Goal: Information Seeking & Learning: Find specific fact

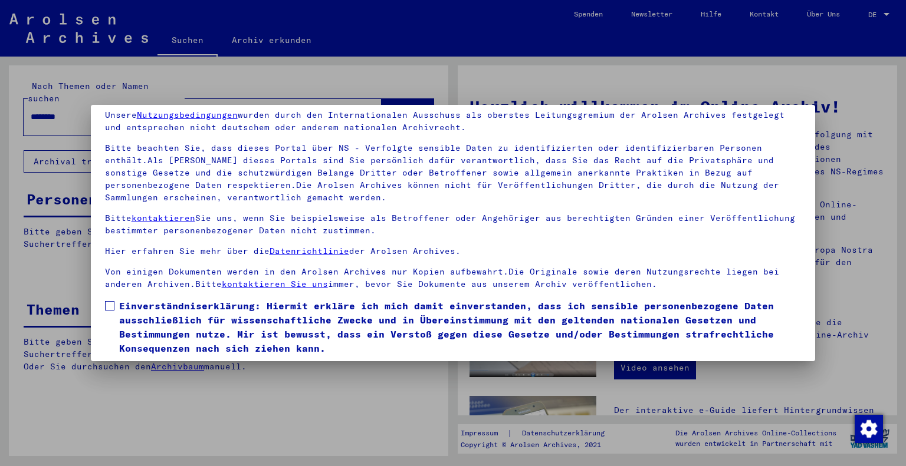
scroll to position [85, 0]
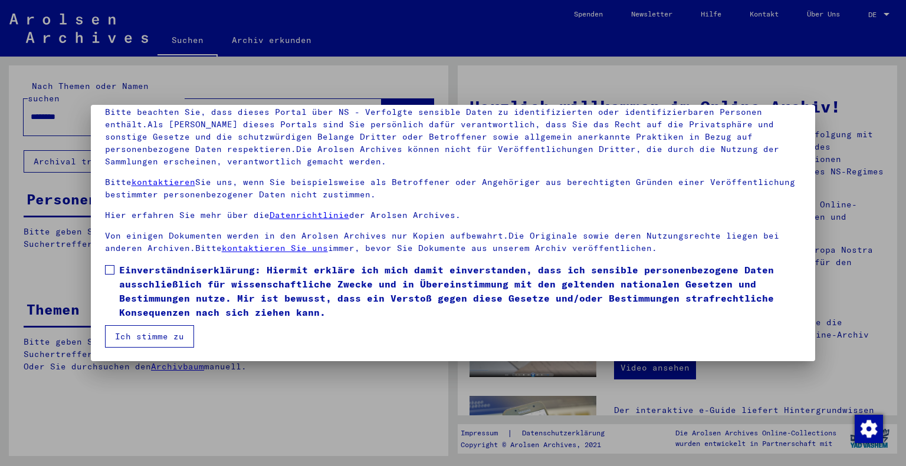
click at [110, 259] on mat-dialog-content "Unsere Nutzungsbedingungen wurden durch den Internationalen Ausschuss als obers…" at bounding box center [453, 206] width 725 height 283
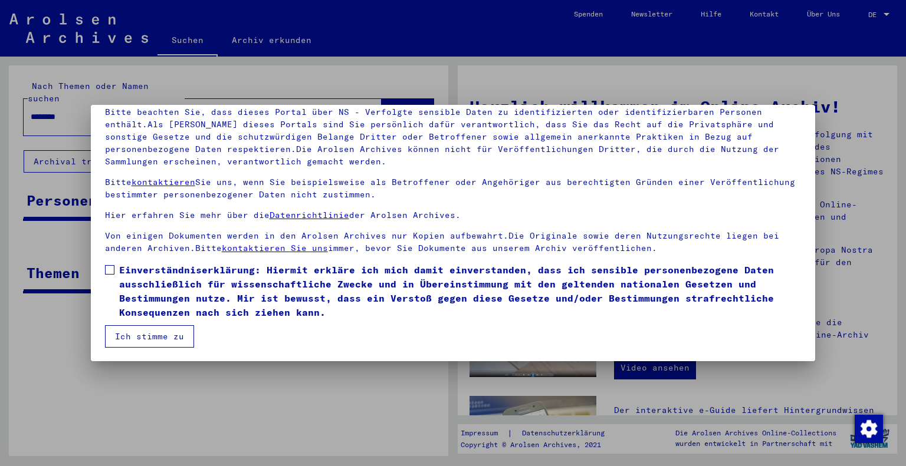
click at [113, 271] on span at bounding box center [109, 269] width 9 height 9
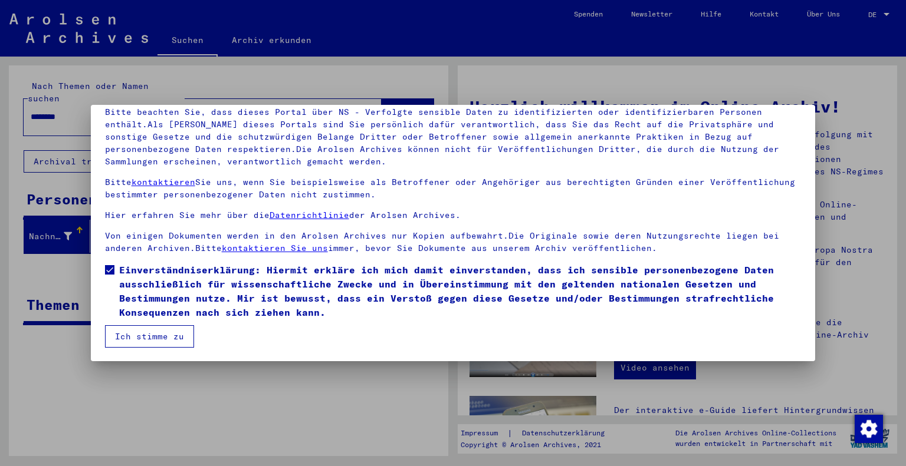
click at [151, 333] on button "Ich stimme zu" at bounding box center [149, 336] width 89 height 22
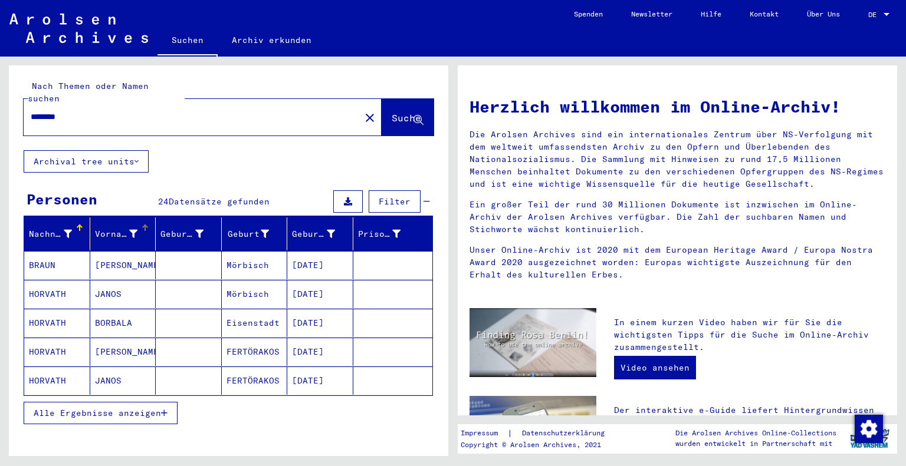
scroll to position [59, 0]
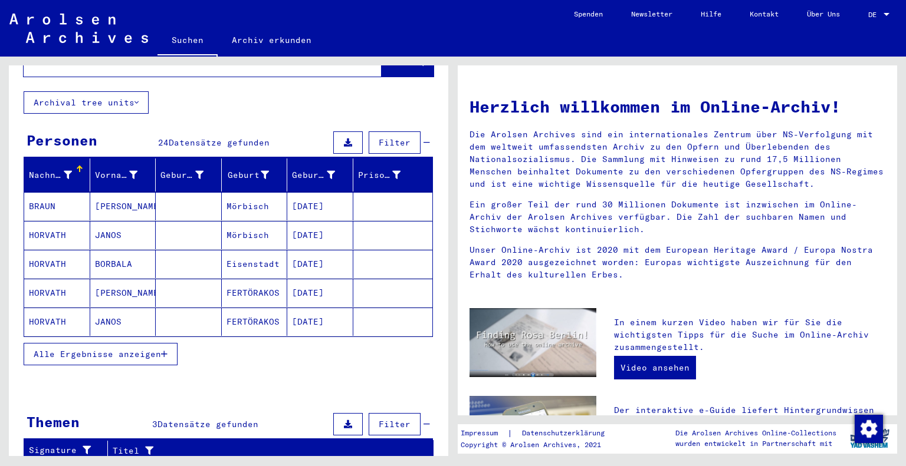
click at [102, 343] on button "Alle Ergebnisse anzeigen" at bounding box center [101, 354] width 154 height 22
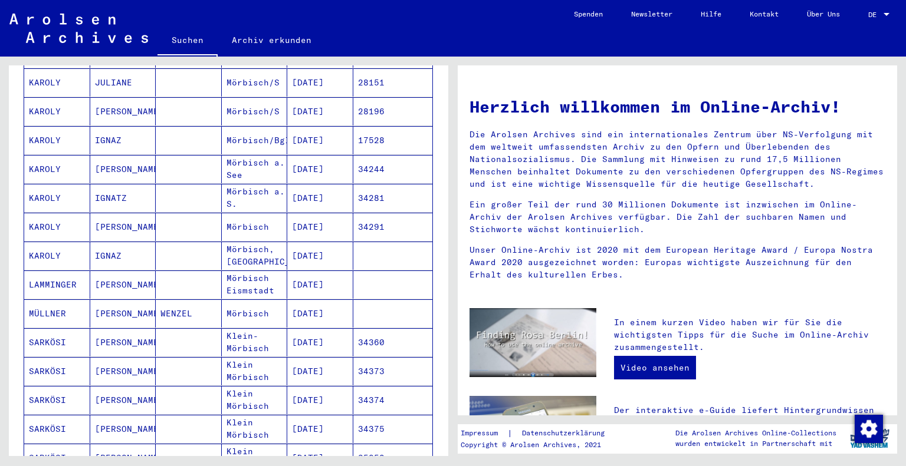
scroll to position [531, 0]
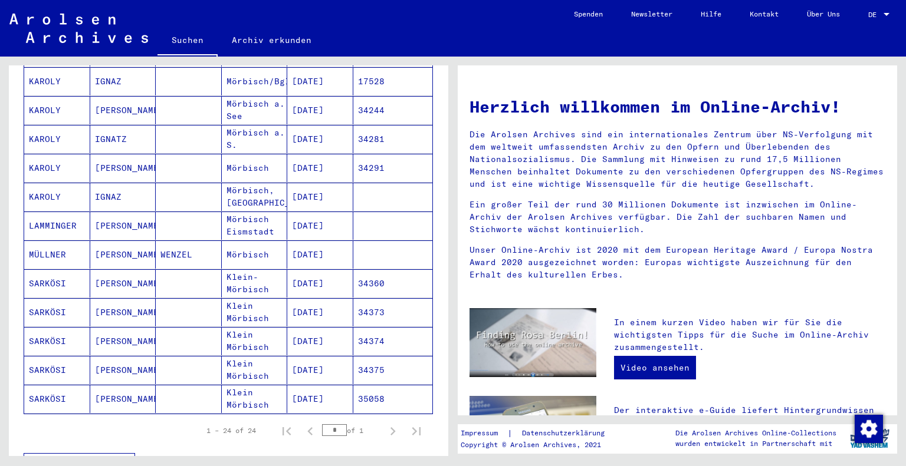
click at [47, 241] on mat-cell "MÜLLNER" at bounding box center [57, 255] width 66 height 28
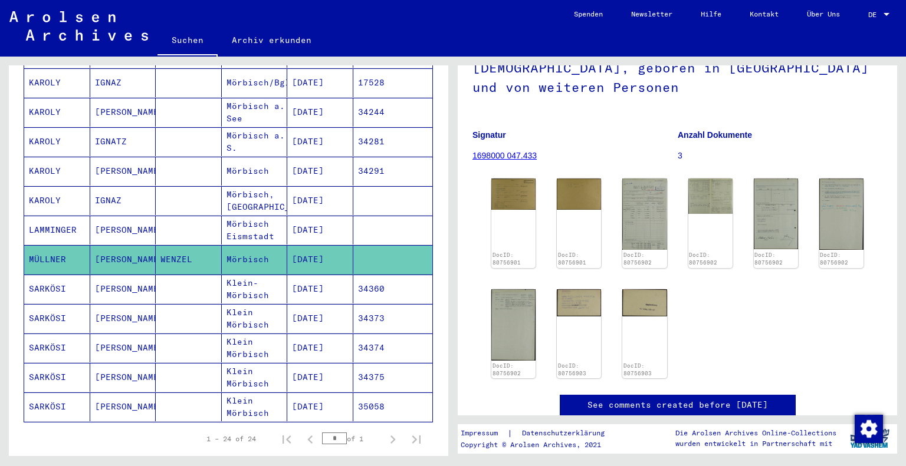
scroll to position [59, 0]
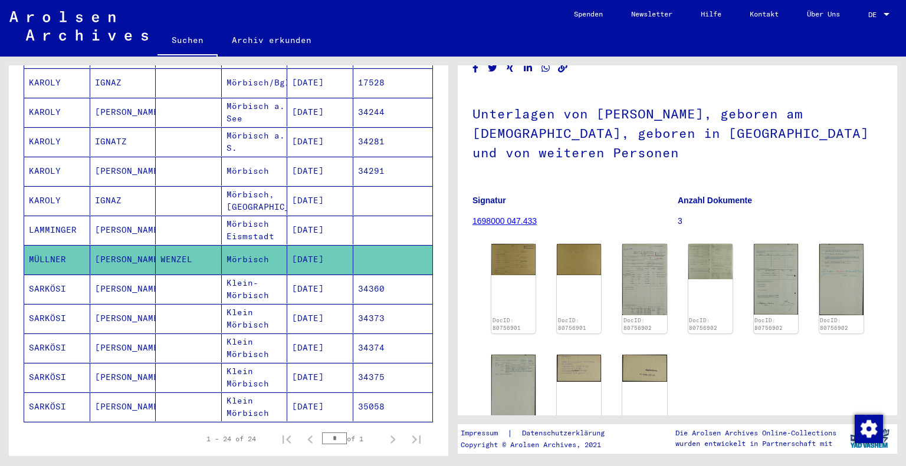
click at [77, 216] on mat-cell "LAMMINGER" at bounding box center [57, 230] width 66 height 29
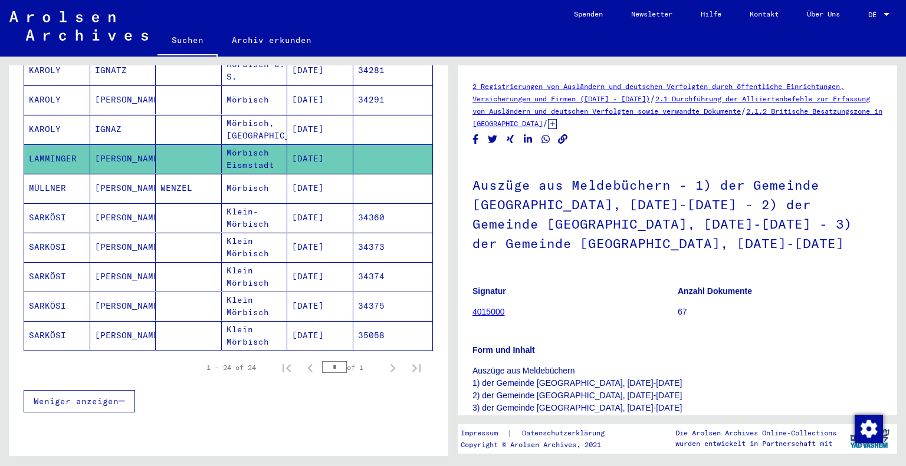
scroll to position [772, 0]
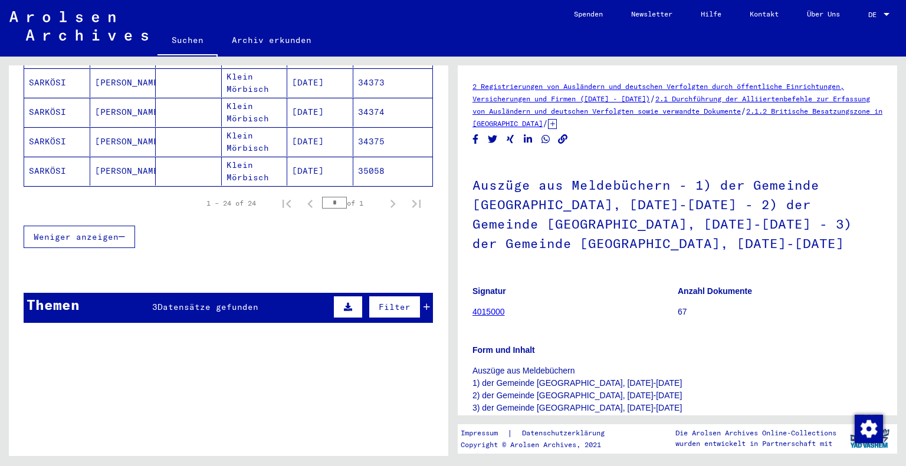
click at [192, 302] on span "Datensätze gefunden" at bounding box center [207, 307] width 101 height 11
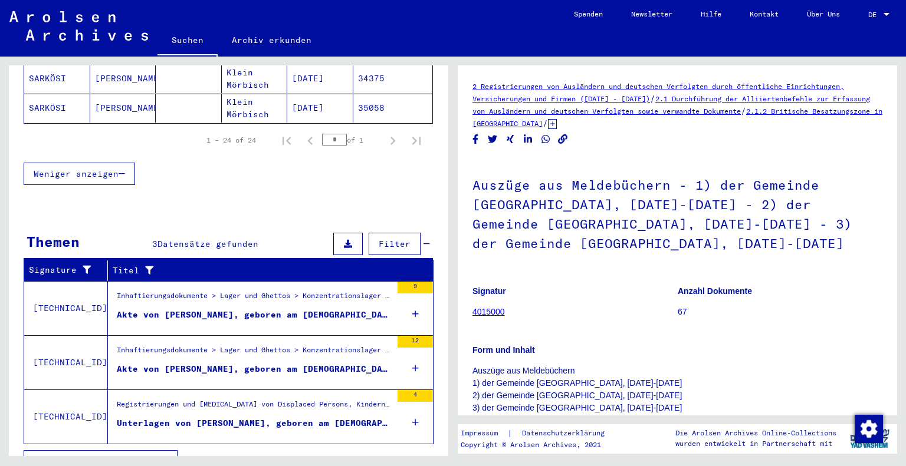
scroll to position [837, 0]
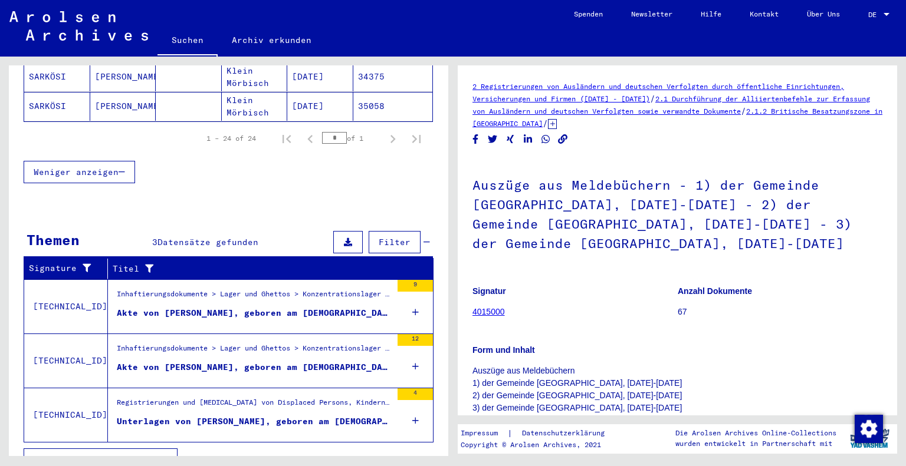
click at [324, 416] on div "Unterlagen von [PERSON_NAME], geboren am [DEMOGRAPHIC_DATA], geboren in [GEOGRA…" at bounding box center [254, 422] width 275 height 12
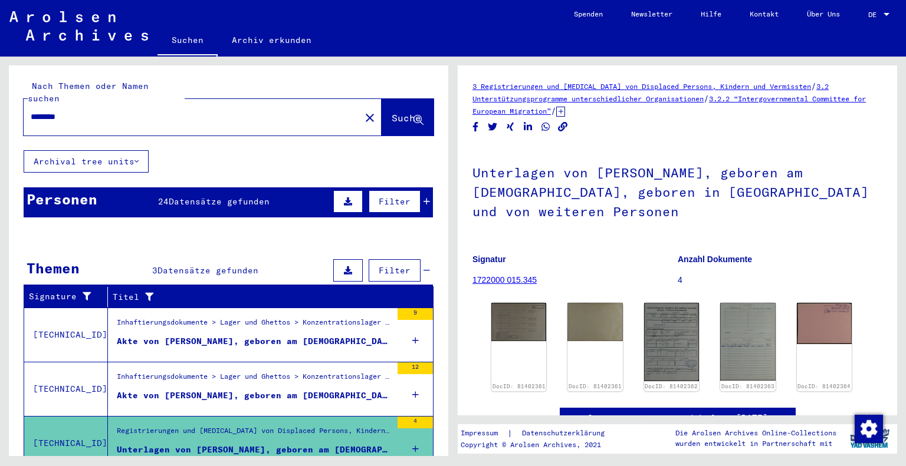
drag, startPoint x: 140, startPoint y: 113, endPoint x: 16, endPoint y: 106, distance: 124.6
click at [16, 106] on div "Nach Themen oder Namen suchen ******** close Suche" at bounding box center [228, 107] width 439 height 85
click at [167, 111] on input "********" at bounding box center [192, 117] width 322 height 12
drag, startPoint x: 111, startPoint y: 108, endPoint x: 0, endPoint y: 96, distance: 112.1
click at [0, 96] on div "Nach Themen oder Namen suchen ******** close Suche Archival tree units Personen…" at bounding box center [226, 257] width 453 height 400
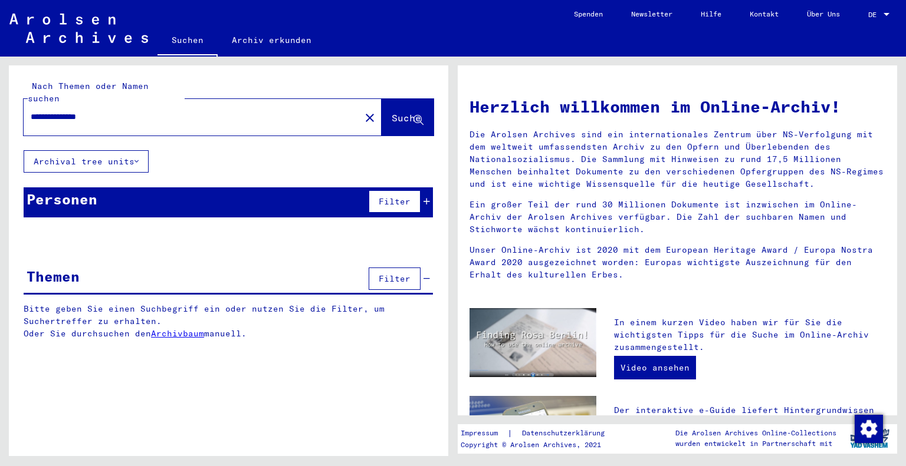
click at [406, 112] on span "Suche" at bounding box center [405, 118] width 29 height 12
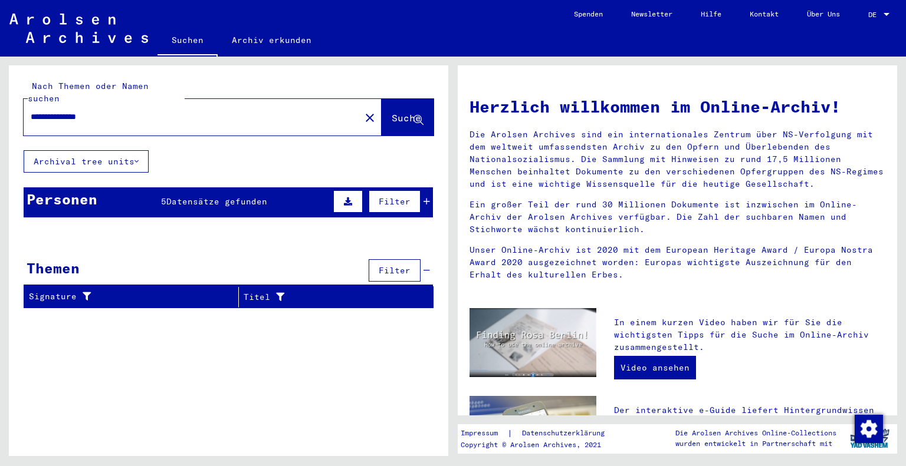
click at [146, 187] on div "Personen 5 Datensätze gefunden Filter" at bounding box center [228, 202] width 409 height 30
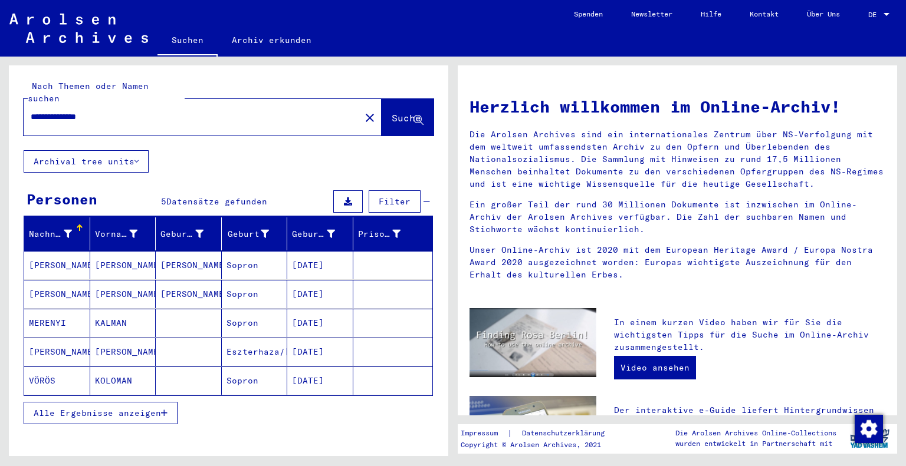
click at [115, 408] on span "Alle Ergebnisse anzeigen" at bounding box center [97, 413] width 127 height 11
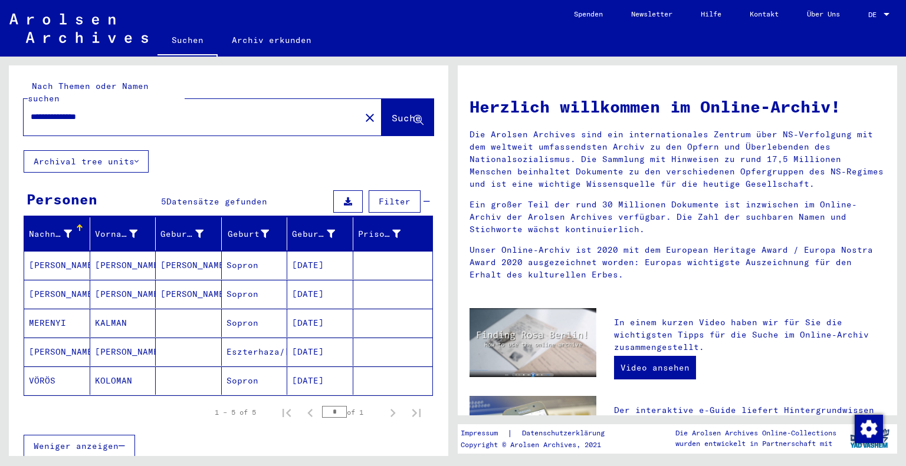
click at [48, 252] on mat-cell "[PERSON_NAME]" at bounding box center [57, 265] width 66 height 28
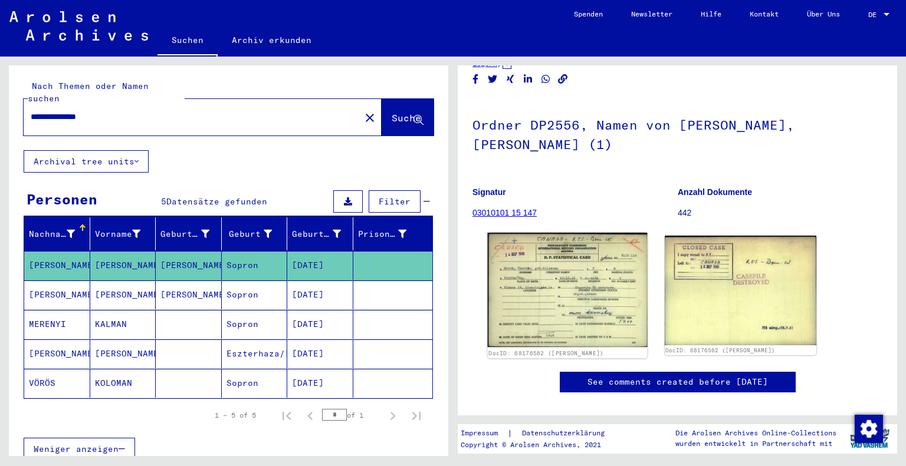
scroll to position [118, 0]
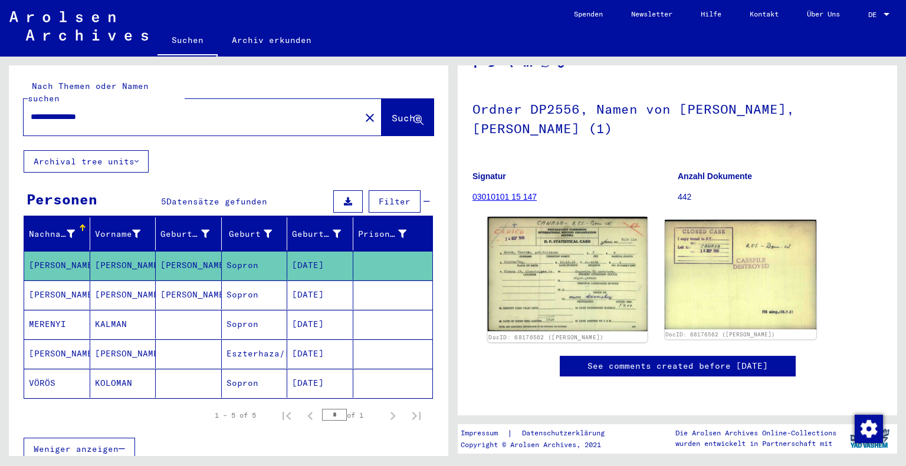
click at [569, 217] on img at bounding box center [567, 274] width 159 height 114
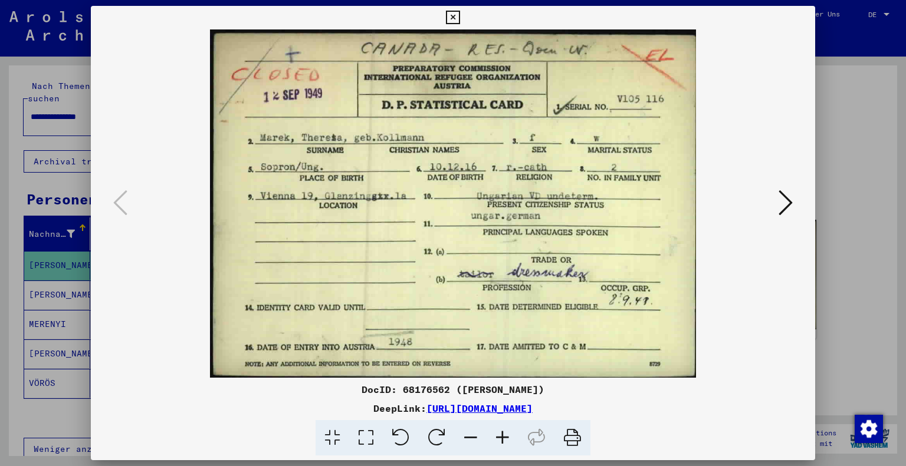
click at [789, 191] on icon at bounding box center [785, 203] width 14 height 28
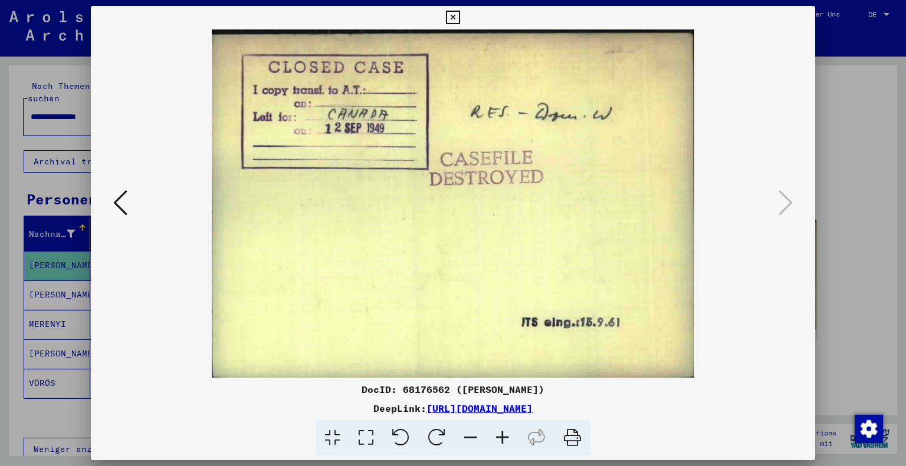
click at [118, 193] on icon at bounding box center [120, 203] width 14 height 28
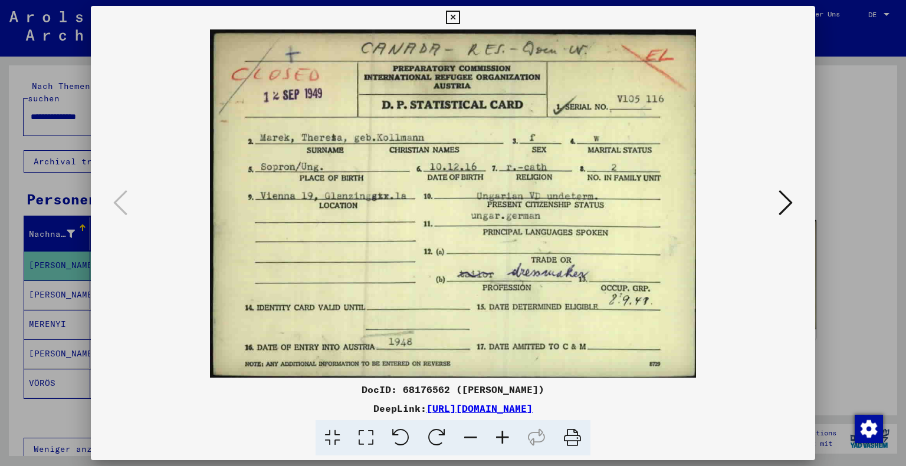
click at [849, 96] on div at bounding box center [453, 233] width 906 height 466
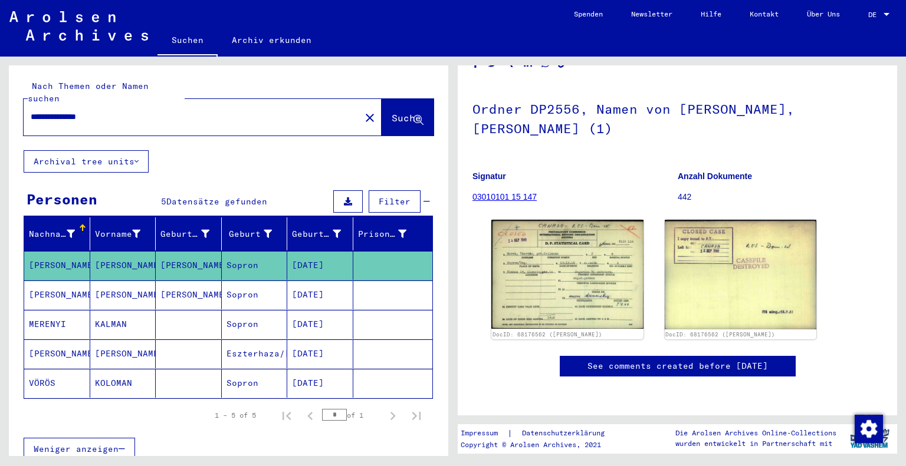
click at [317, 281] on mat-cell "[DATE]" at bounding box center [320, 295] width 66 height 29
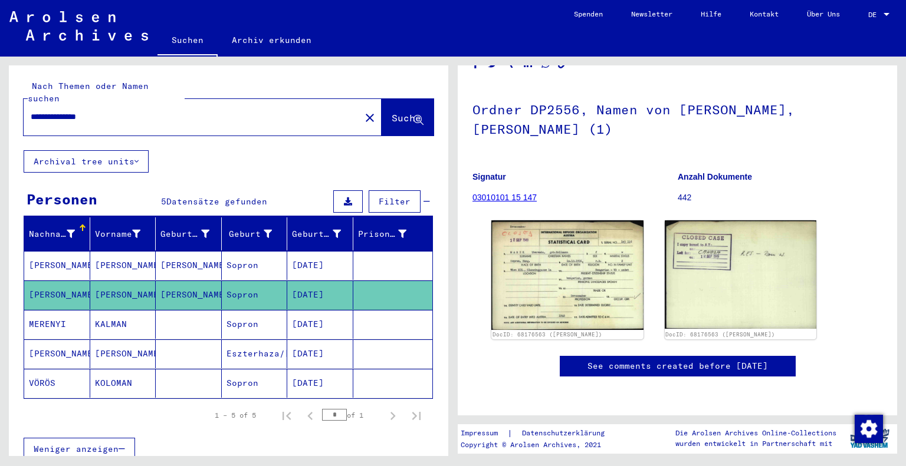
drag, startPoint x: 139, startPoint y: 114, endPoint x: 54, endPoint y: 104, distance: 84.8
click at [55, 104] on div "**********" at bounding box center [189, 117] width 330 height 27
drag, startPoint x: 120, startPoint y: 110, endPoint x: 0, endPoint y: 102, distance: 120.5
click at [0, 102] on div "**********" at bounding box center [226, 257] width 453 height 400
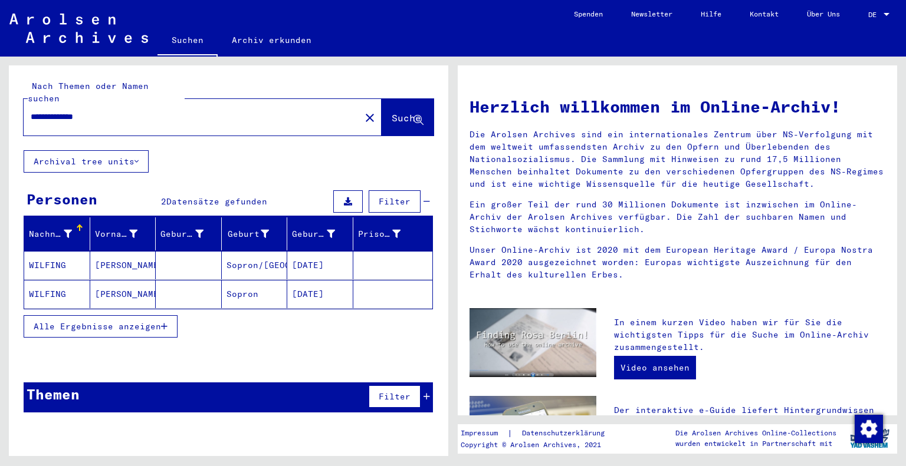
click at [107, 315] on button "Alle Ergebnisse anzeigen" at bounding box center [101, 326] width 154 height 22
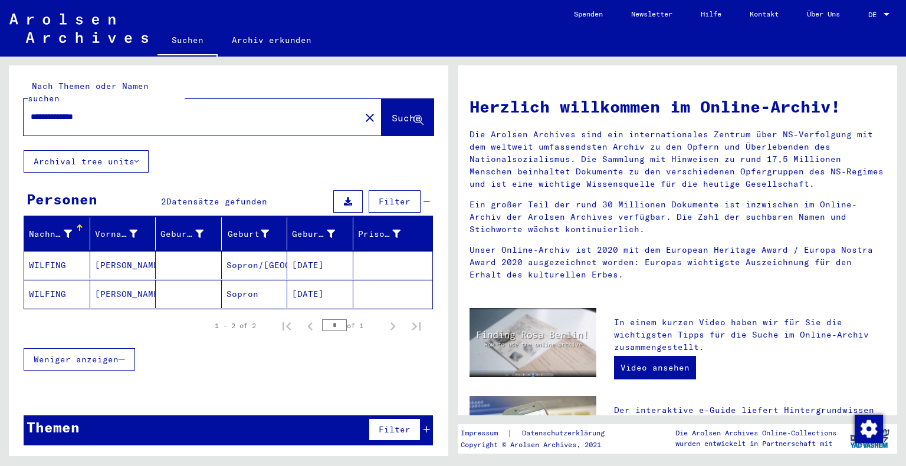
drag, startPoint x: 112, startPoint y: 117, endPoint x: 0, endPoint y: 108, distance: 112.4
click at [0, 108] on div "**********" at bounding box center [226, 257] width 453 height 400
click at [113, 104] on div "**********" at bounding box center [185, 117] width 322 height 27
drag, startPoint x: 127, startPoint y: 98, endPoint x: 69, endPoint y: 100, distance: 58.4
click at [69, 111] on input "**********" at bounding box center [188, 117] width 315 height 12
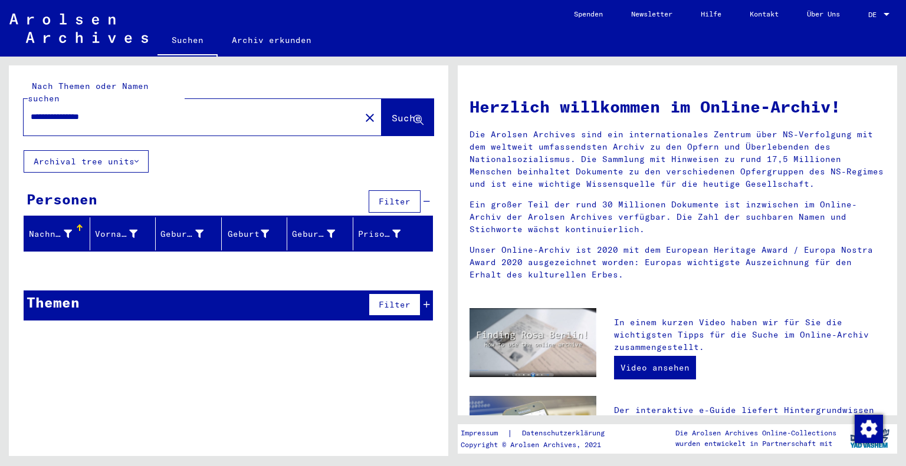
click at [165, 261] on div at bounding box center [228, 268] width 439 height 15
drag, startPoint x: 134, startPoint y: 111, endPoint x: 55, endPoint y: 97, distance: 80.7
click at [55, 104] on div "**********" at bounding box center [185, 117] width 322 height 27
click at [175, 111] on input "**********" at bounding box center [188, 117] width 315 height 12
drag, startPoint x: 140, startPoint y: 104, endPoint x: 17, endPoint y: 93, distance: 123.7
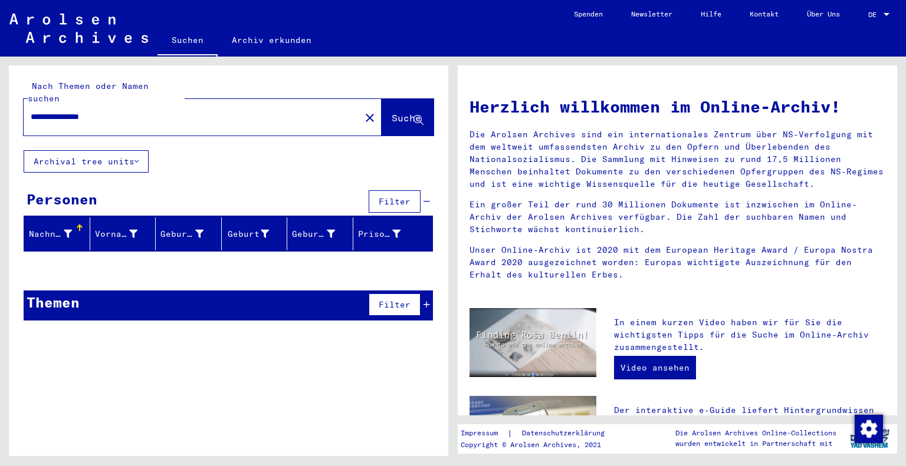
click at [17, 93] on div "**********" at bounding box center [228, 107] width 439 height 85
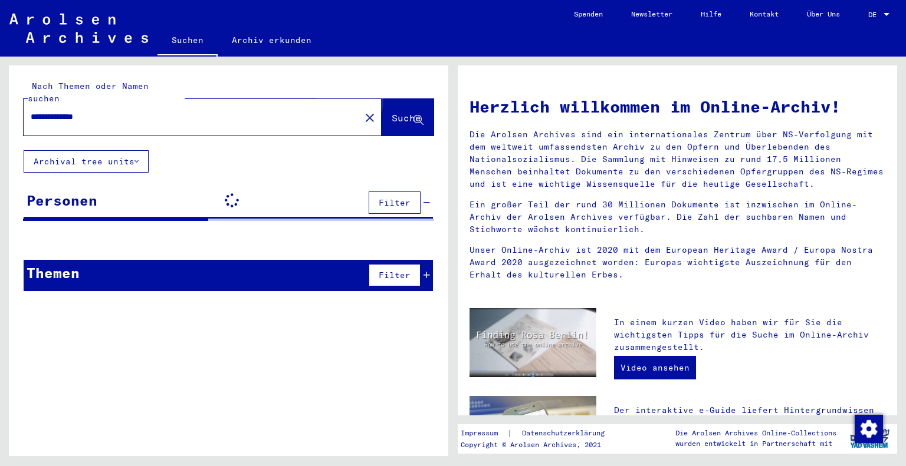
click at [391, 112] on span "Suche" at bounding box center [405, 118] width 29 height 12
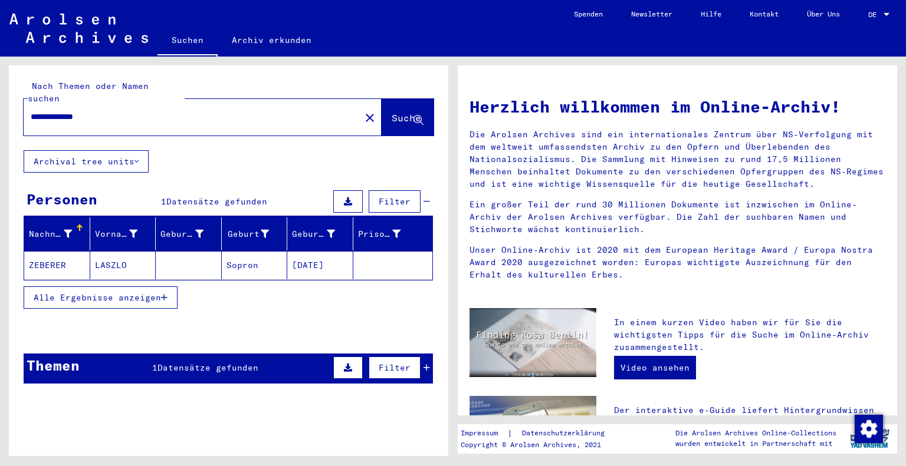
click at [131, 292] on span "Alle Ergebnisse anzeigen" at bounding box center [97, 297] width 127 height 11
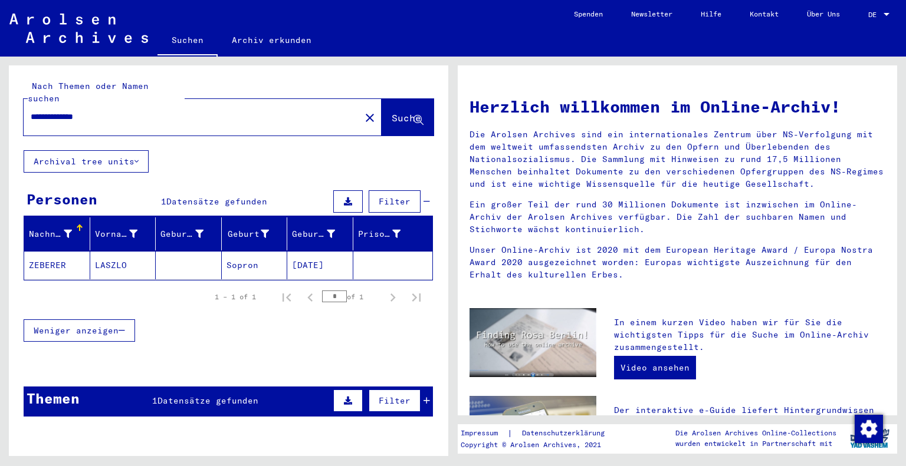
click at [182, 387] on div "Themen 1 Datensätze gefunden Filter" at bounding box center [228, 402] width 409 height 30
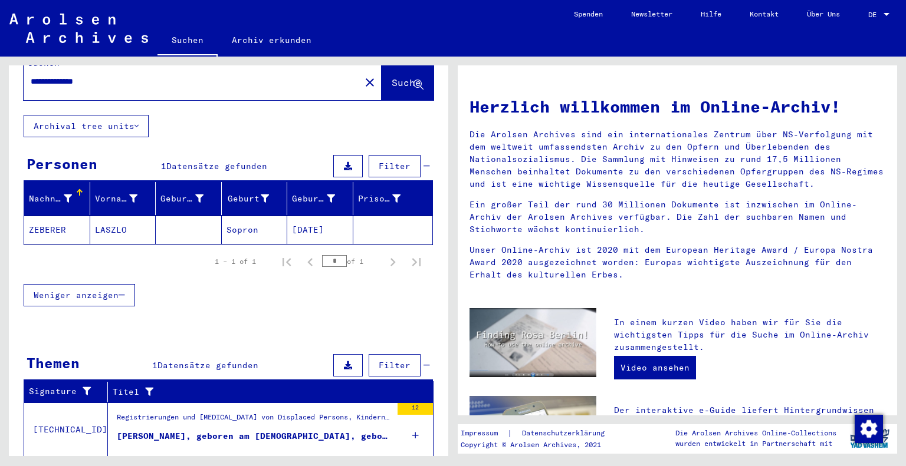
scroll to position [55, 0]
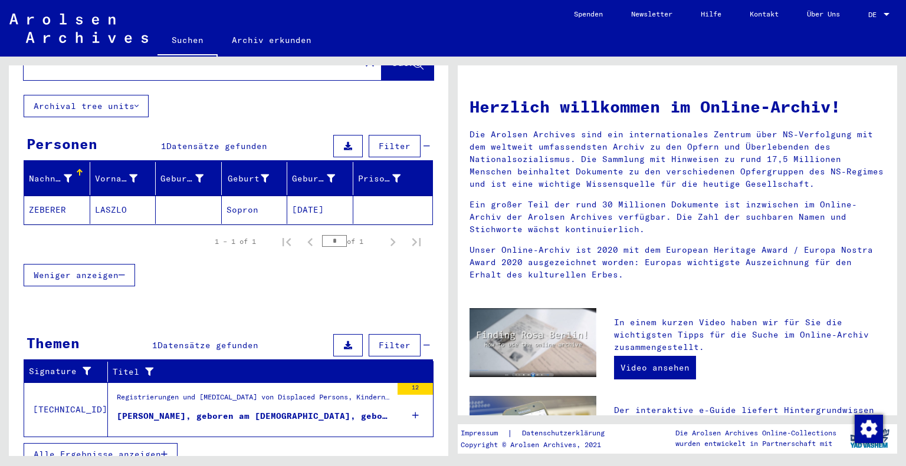
click at [300, 410] on div "[PERSON_NAME], geboren am [DEMOGRAPHIC_DATA], geboren in [GEOGRAPHIC_DATA]" at bounding box center [254, 416] width 275 height 12
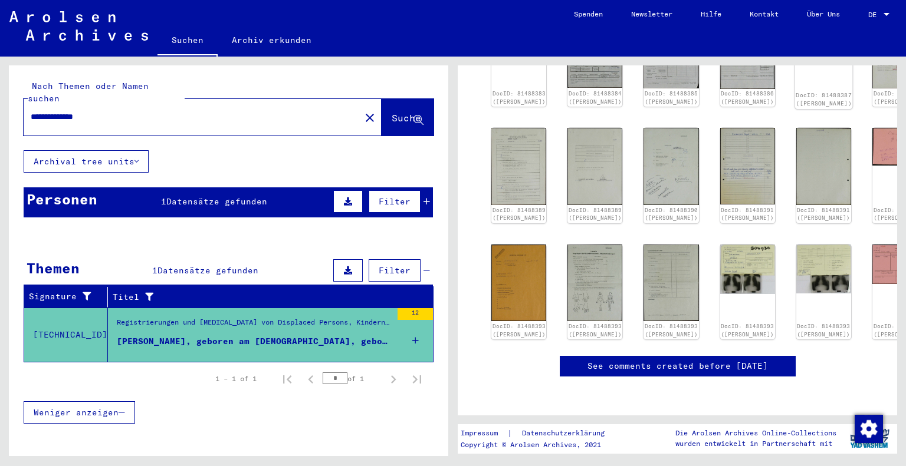
scroll to position [177, 0]
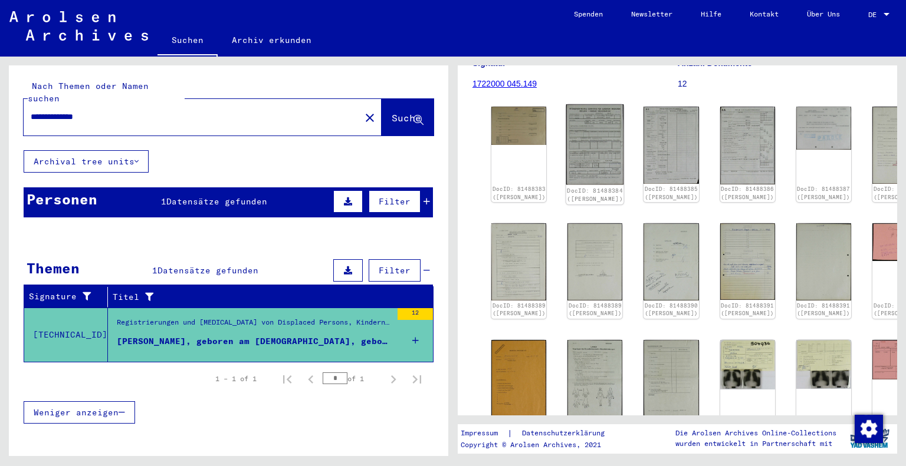
click at [583, 147] on img at bounding box center [595, 144] width 58 height 81
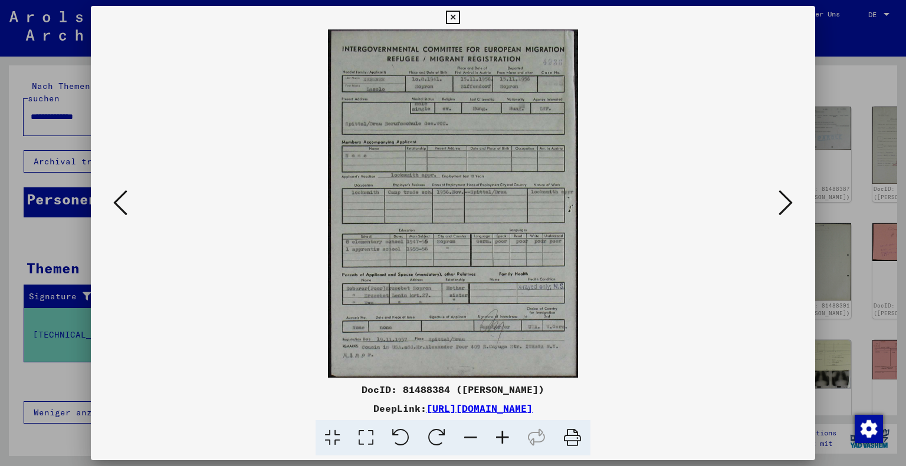
click at [498, 434] on icon at bounding box center [502, 438] width 32 height 36
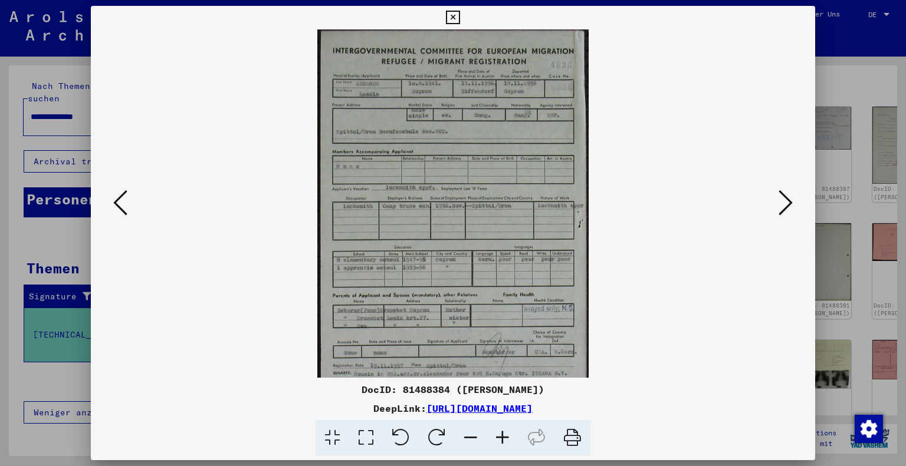
click at [498, 434] on icon at bounding box center [502, 438] width 32 height 36
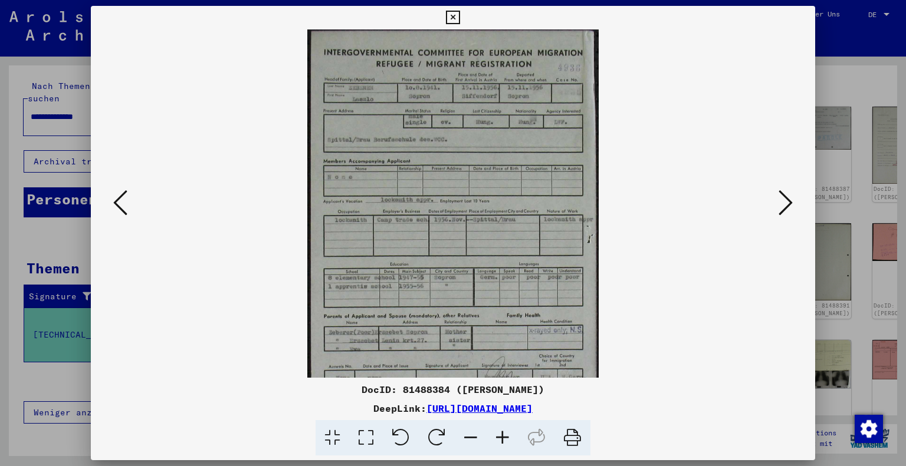
click at [498, 434] on icon at bounding box center [502, 438] width 32 height 36
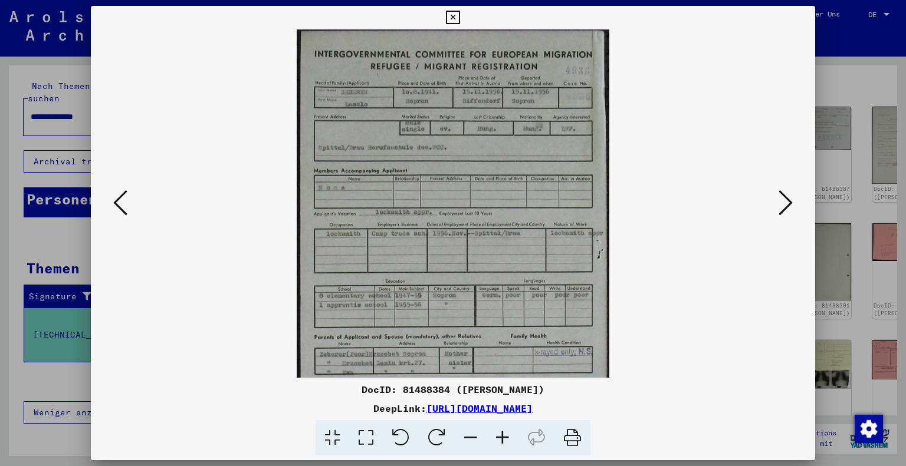
click at [498, 434] on icon at bounding box center [502, 438] width 32 height 36
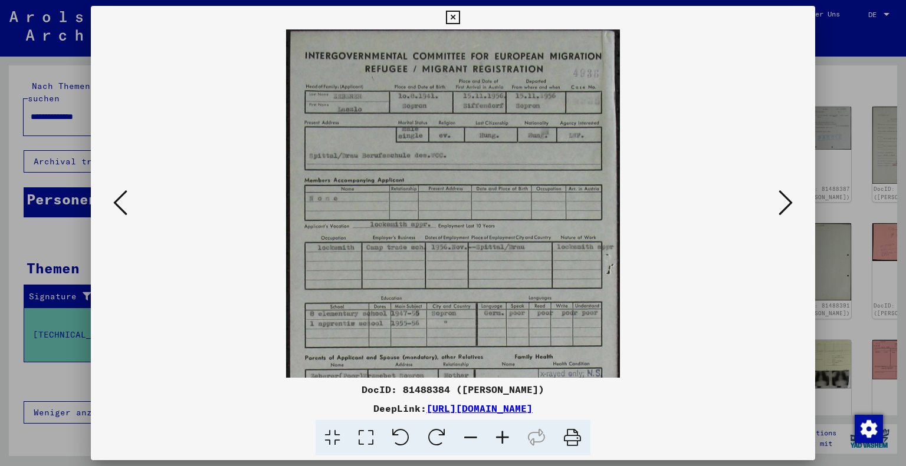
click at [498, 434] on icon at bounding box center [502, 438] width 32 height 36
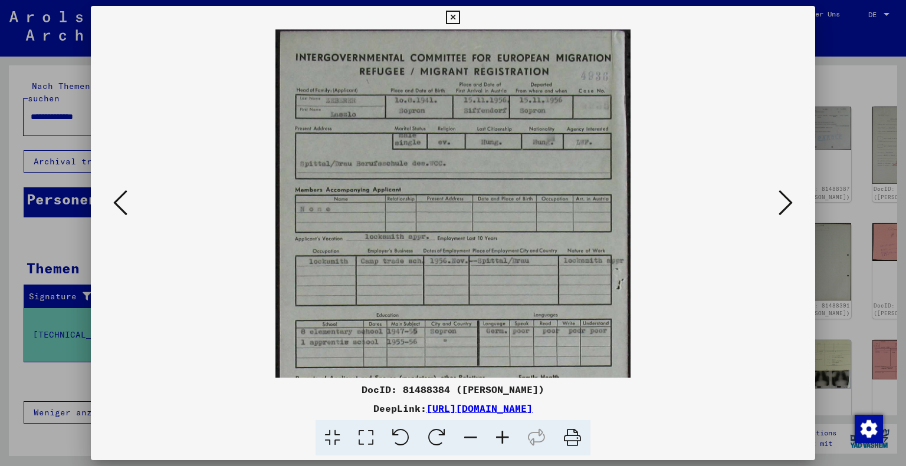
click at [498, 434] on icon at bounding box center [502, 438] width 32 height 36
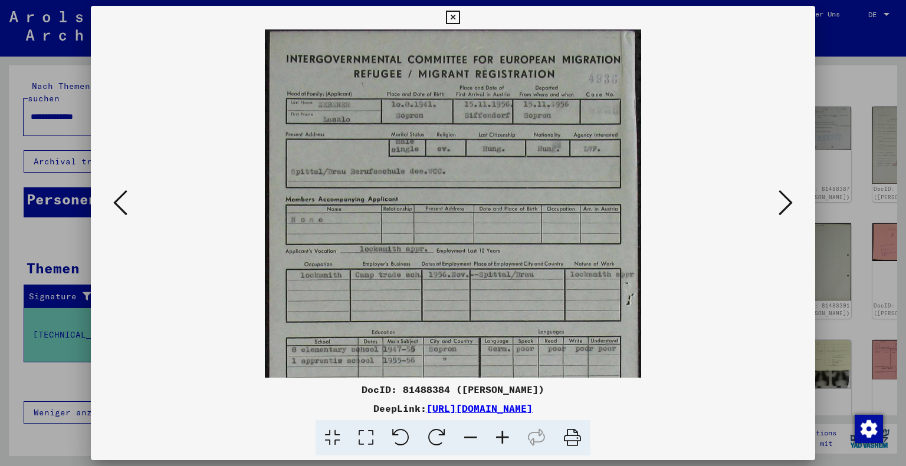
click at [498, 434] on icon at bounding box center [502, 438] width 32 height 36
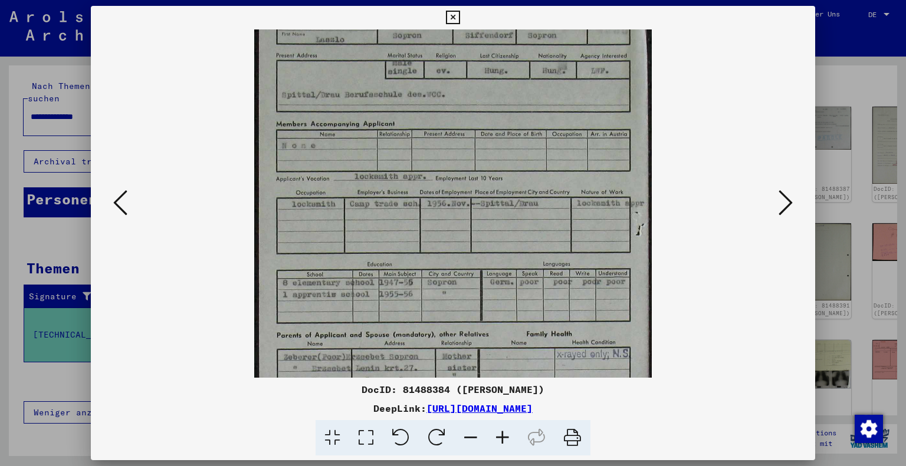
scroll to position [206, 0]
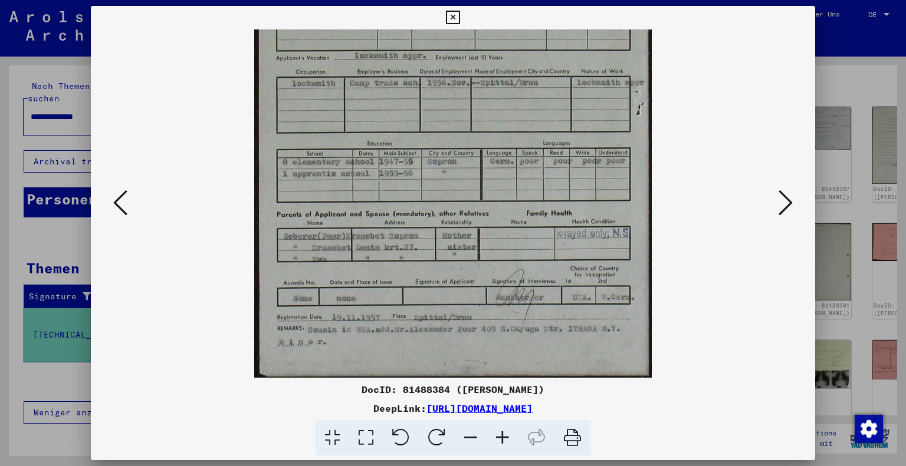
drag, startPoint x: 535, startPoint y: 331, endPoint x: 554, endPoint y: 124, distance: 207.7
click at [554, 124] on img at bounding box center [452, 101] width 397 height 555
click at [778, 210] on icon at bounding box center [785, 203] width 14 height 28
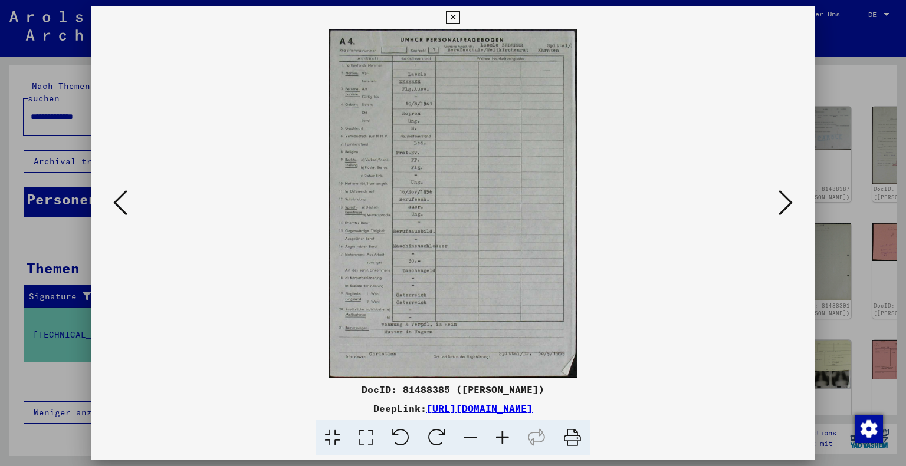
click at [778, 210] on icon at bounding box center [785, 203] width 14 height 28
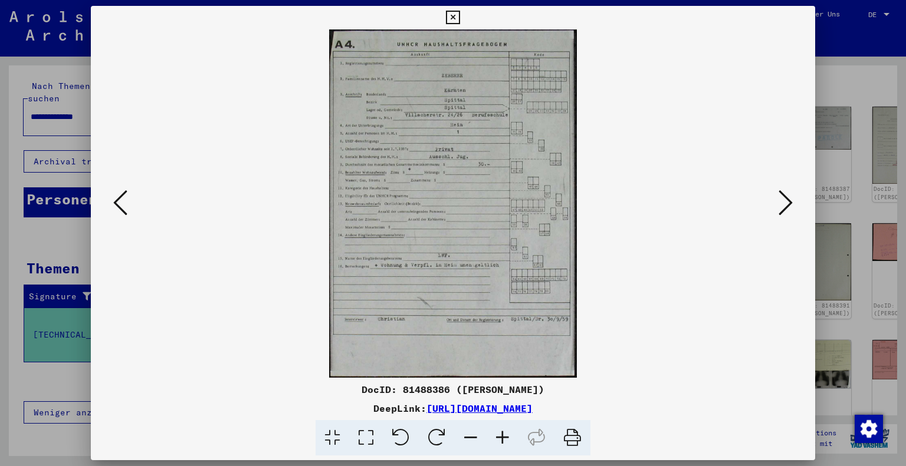
click at [777, 209] on button at bounding box center [785, 204] width 21 height 34
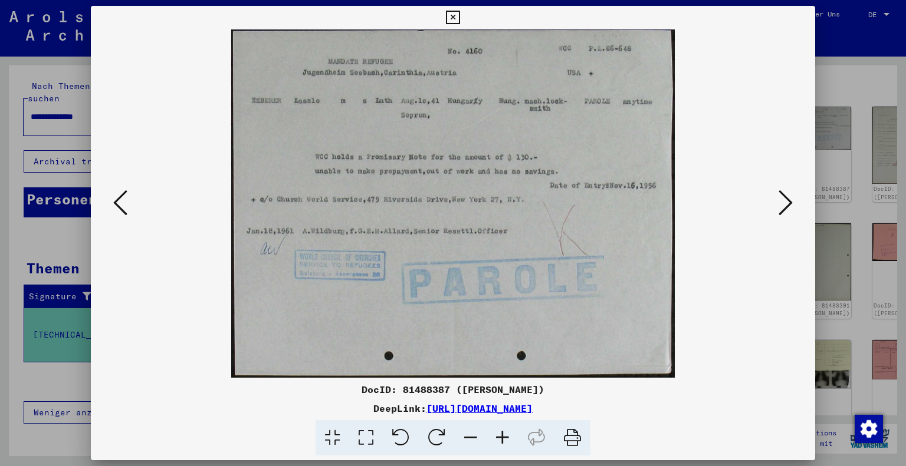
click at [450, 11] on icon at bounding box center [453, 18] width 14 height 14
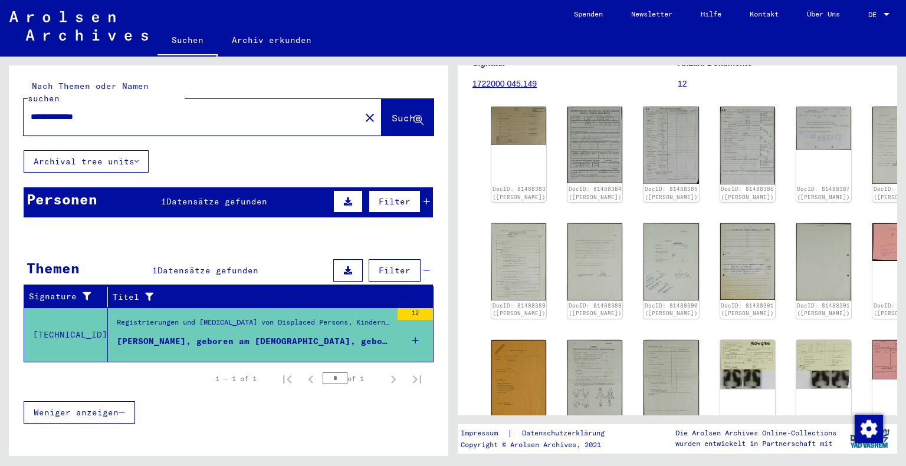
click at [60, 111] on input "**********" at bounding box center [192, 117] width 322 height 12
drag, startPoint x: 71, startPoint y: 107, endPoint x: 0, endPoint y: 110, distance: 70.8
click at [0, 110] on div "**********" at bounding box center [226, 257] width 453 height 400
type input "******"
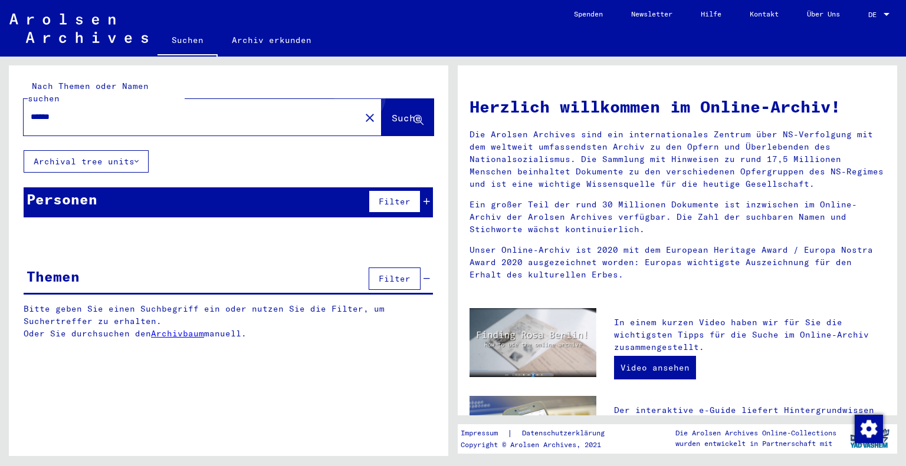
click at [401, 100] on button "Suche" at bounding box center [407, 117] width 52 height 37
click at [401, 112] on span "Suche" at bounding box center [405, 118] width 29 height 12
